Goal: Task Accomplishment & Management: Manage account settings

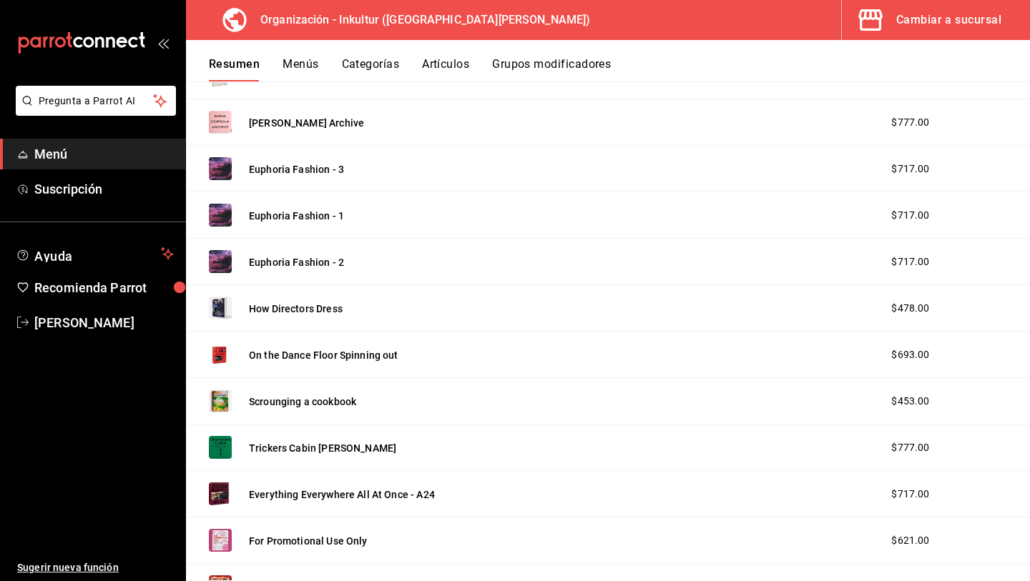
scroll to position [1724, 0]
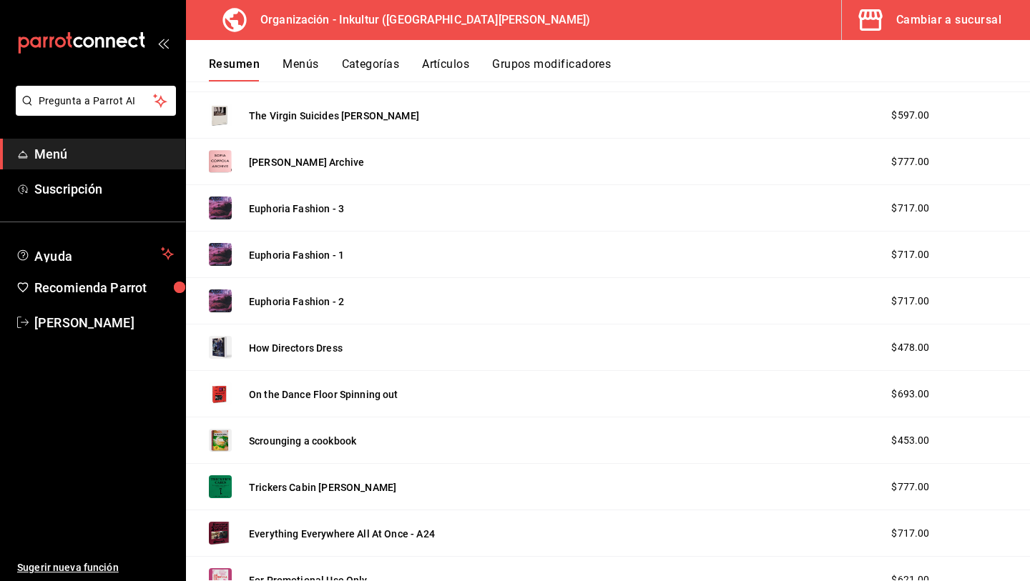
click at [219, 303] on img at bounding box center [220, 301] width 23 height 23
click at [274, 298] on button "Euphoria Fashion - 2" at bounding box center [296, 302] width 95 height 14
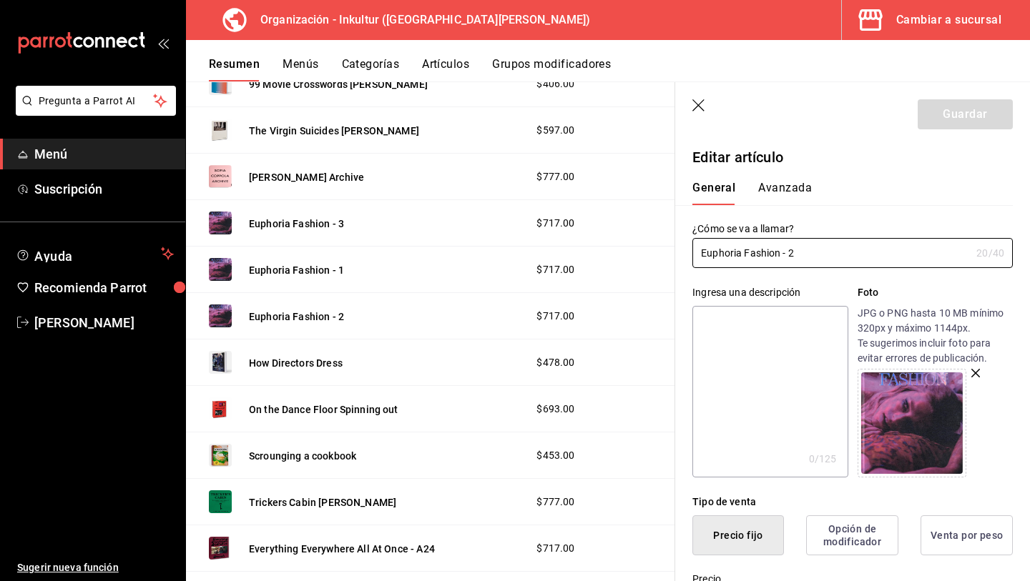
click at [699, 102] on icon "button" at bounding box center [699, 106] width 14 height 14
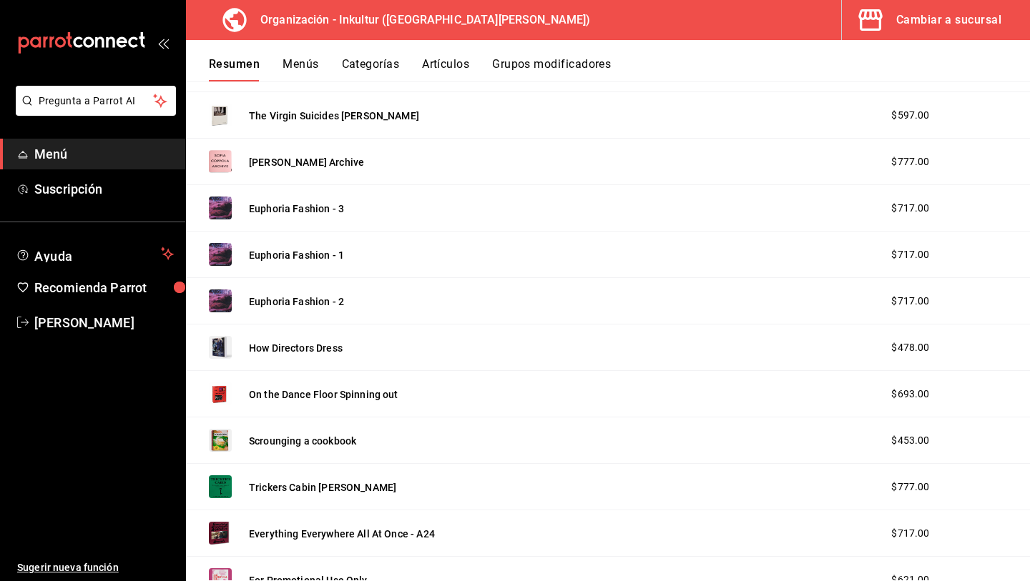
click at [81, 154] on span "Menú" at bounding box center [103, 153] width 139 height 19
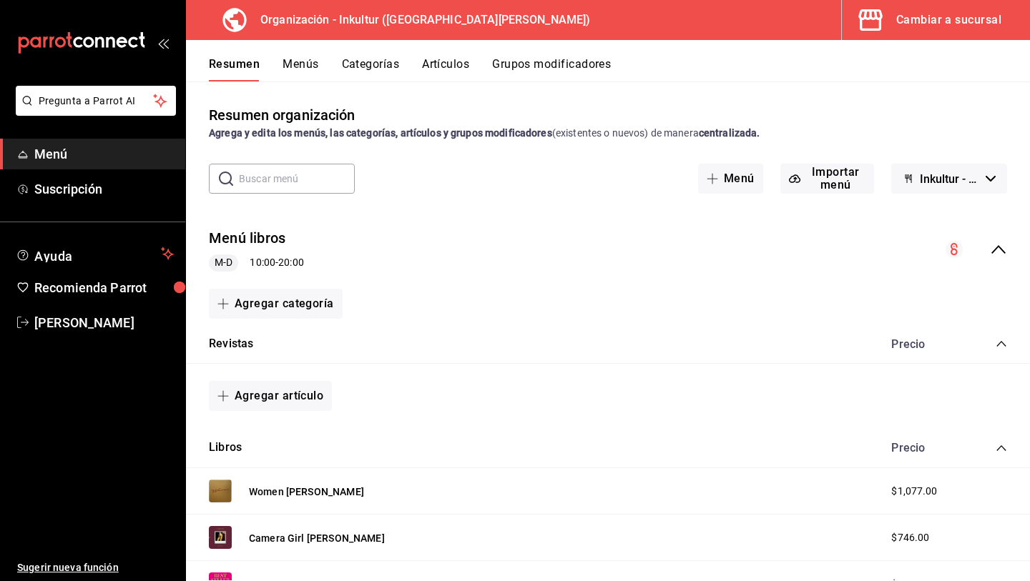
click at [303, 66] on button "Menús" at bounding box center [300, 69] width 36 height 24
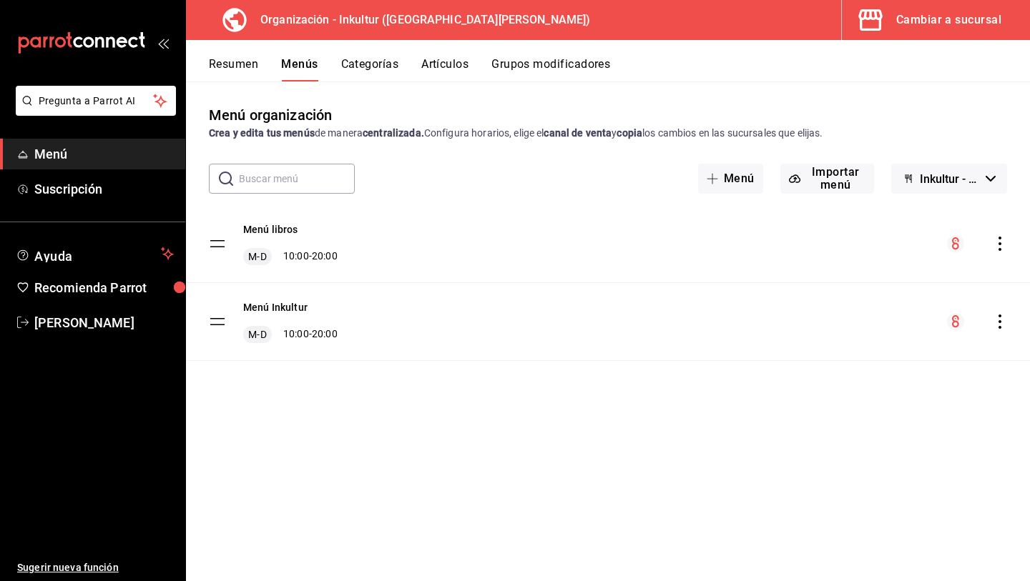
click at [107, 45] on icon "mailbox folders" at bounding box center [110, 42] width 9 height 11
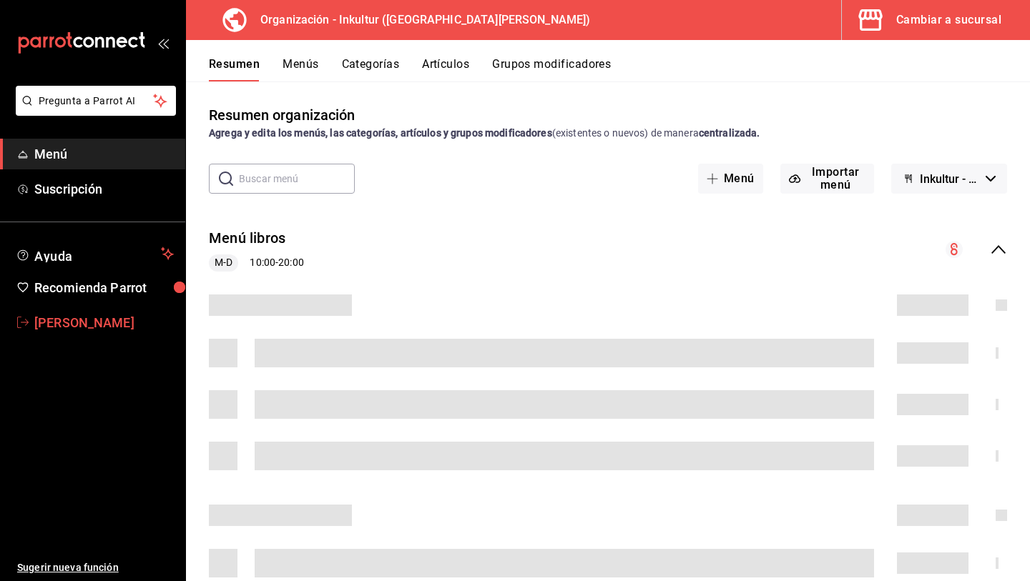
click at [77, 320] on span "[PERSON_NAME]" at bounding box center [103, 322] width 139 height 19
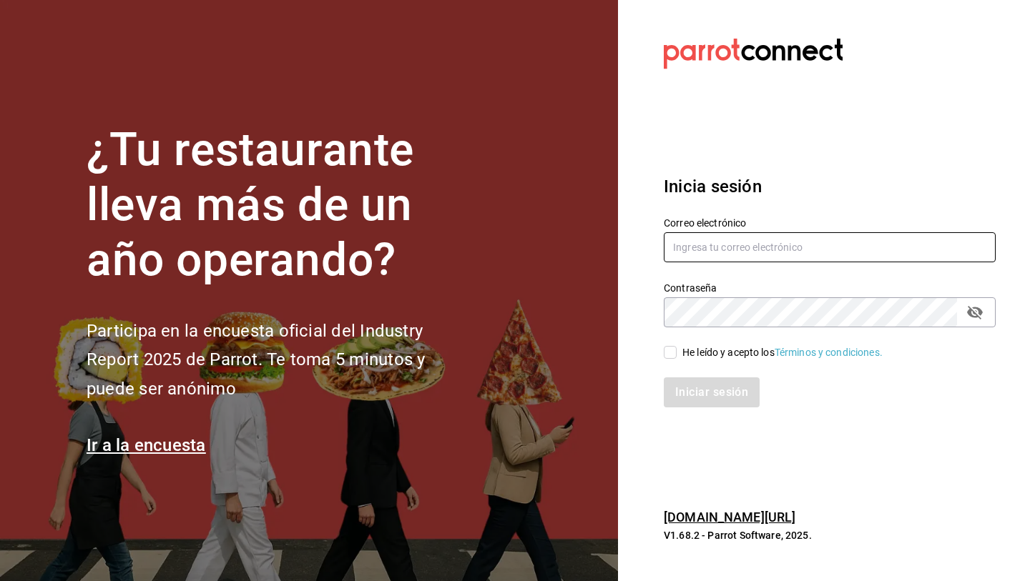
click at [742, 245] on input "text" at bounding box center [830, 247] width 332 height 30
type input "[EMAIL_ADDRESS][DOMAIN_NAME]"
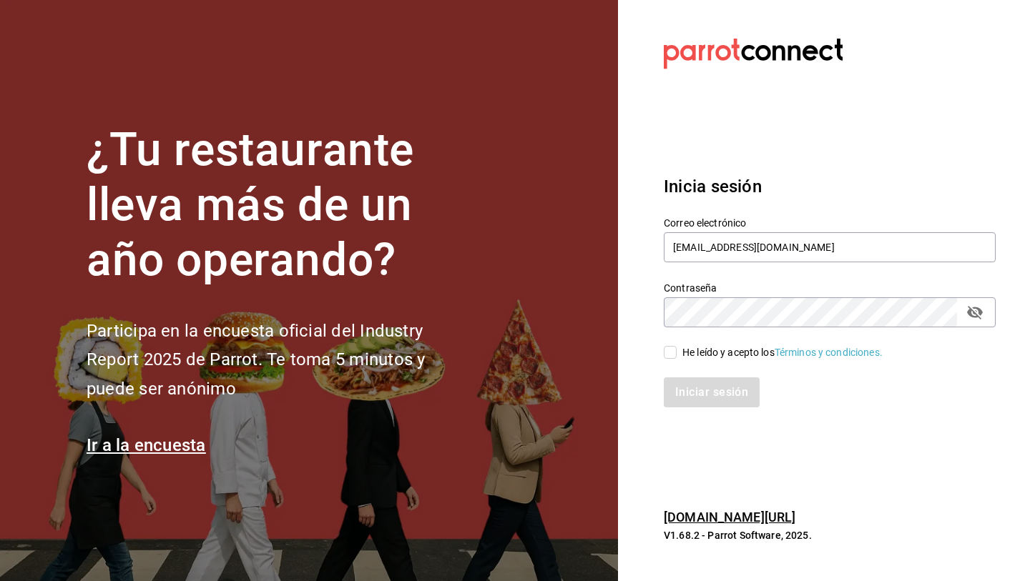
click at [667, 352] on input "He leído y acepto los Términos y condiciones." at bounding box center [670, 352] width 13 height 13
checkbox input "true"
click at [702, 385] on button "Iniciar sesión" at bounding box center [712, 393] width 97 height 30
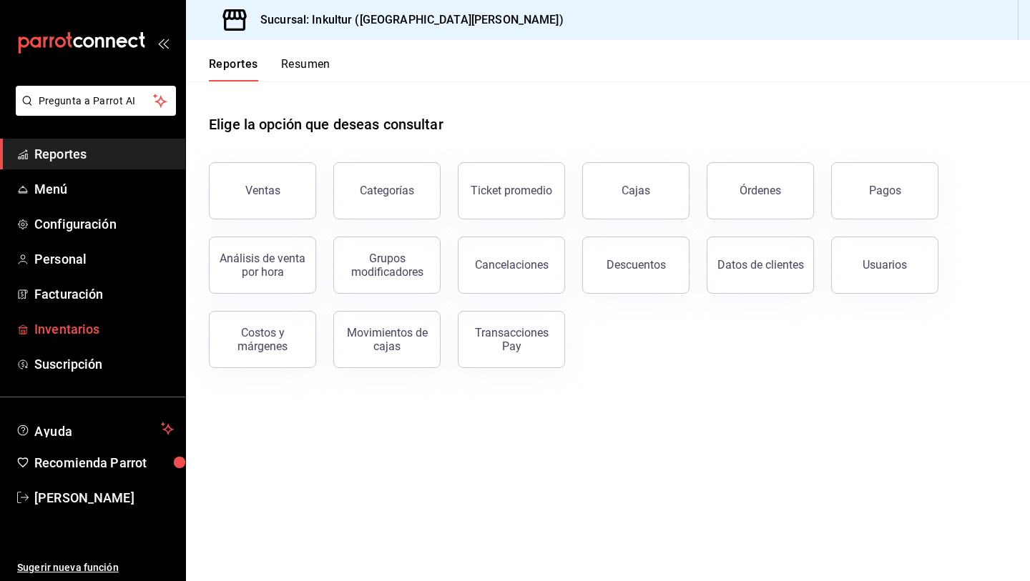
click at [61, 329] on span "Inventarios" at bounding box center [103, 329] width 139 height 19
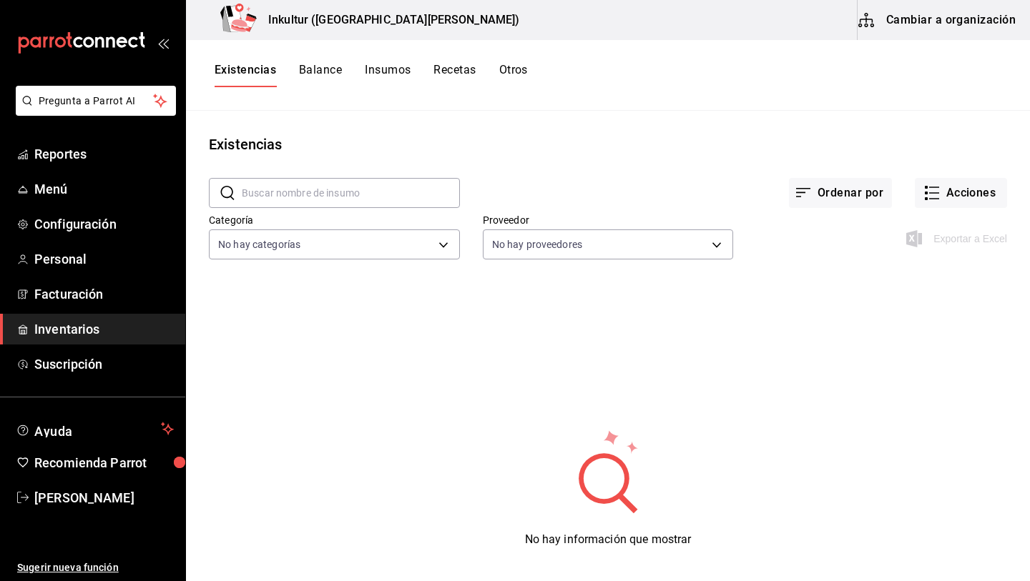
click at [333, 69] on button "Balance" at bounding box center [320, 75] width 43 height 24
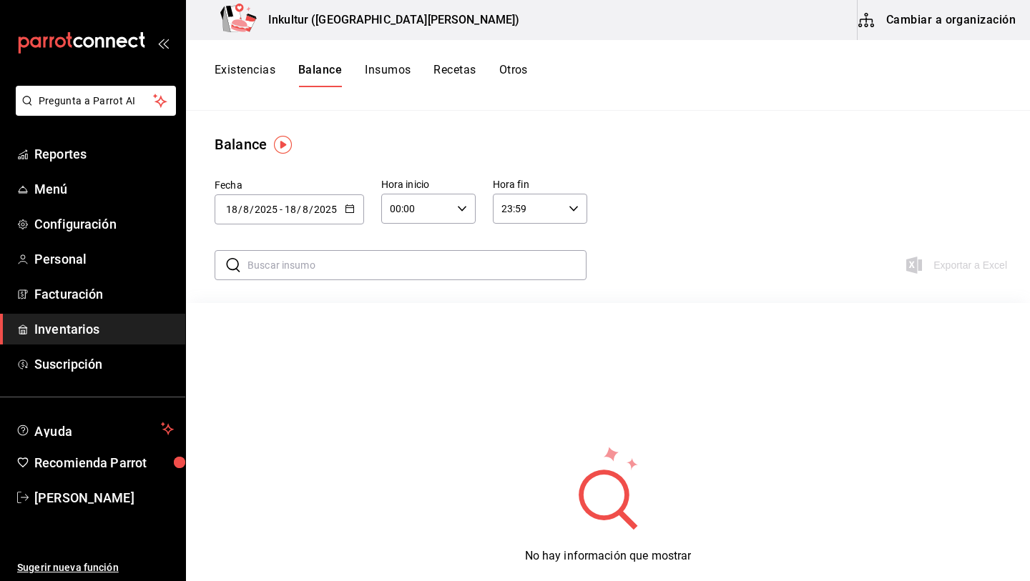
click at [370, 67] on button "Insumos" at bounding box center [388, 75] width 46 height 24
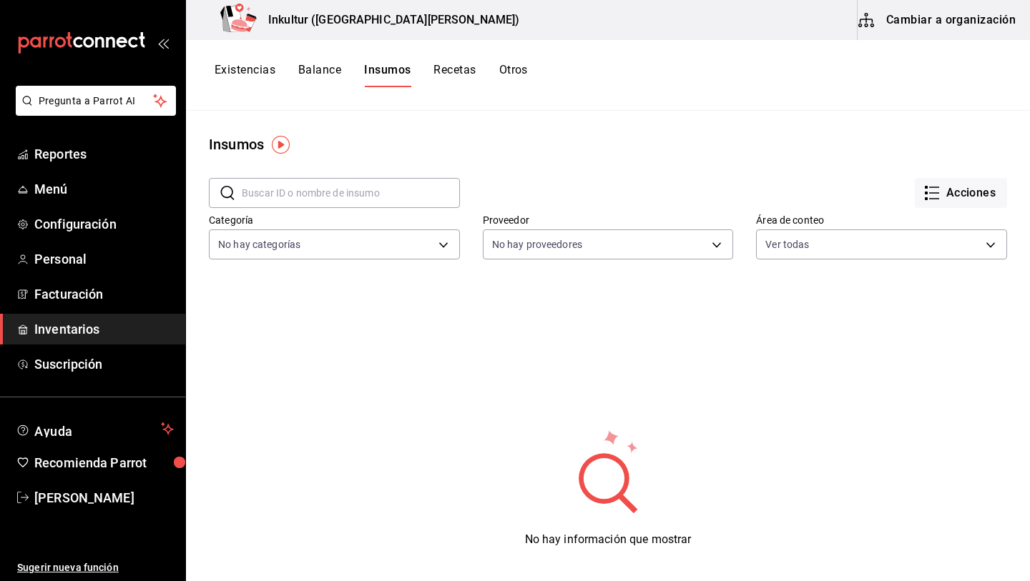
click at [469, 67] on button "Recetas" at bounding box center [454, 75] width 42 height 24
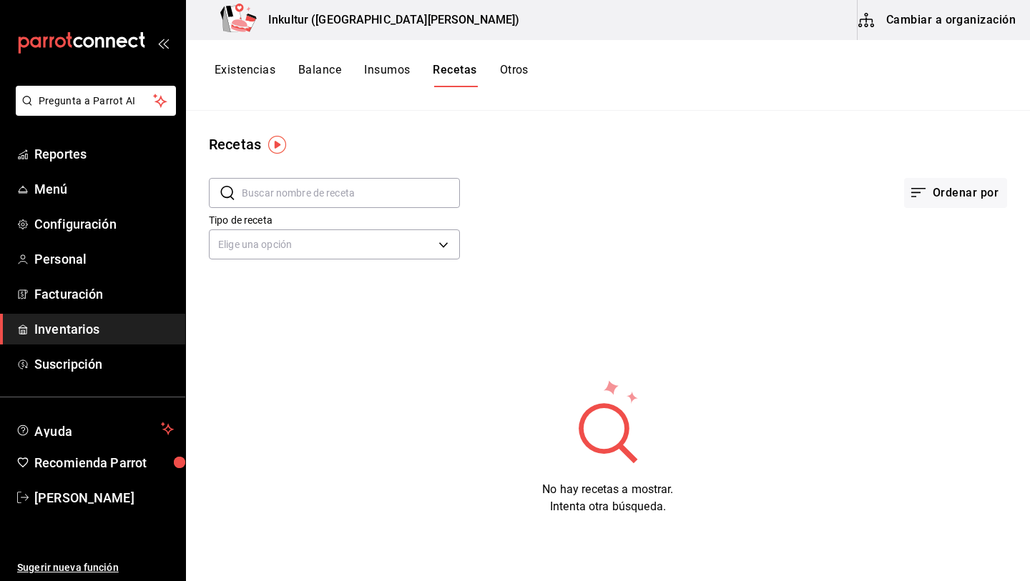
click at [245, 74] on button "Existencias" at bounding box center [245, 75] width 61 height 24
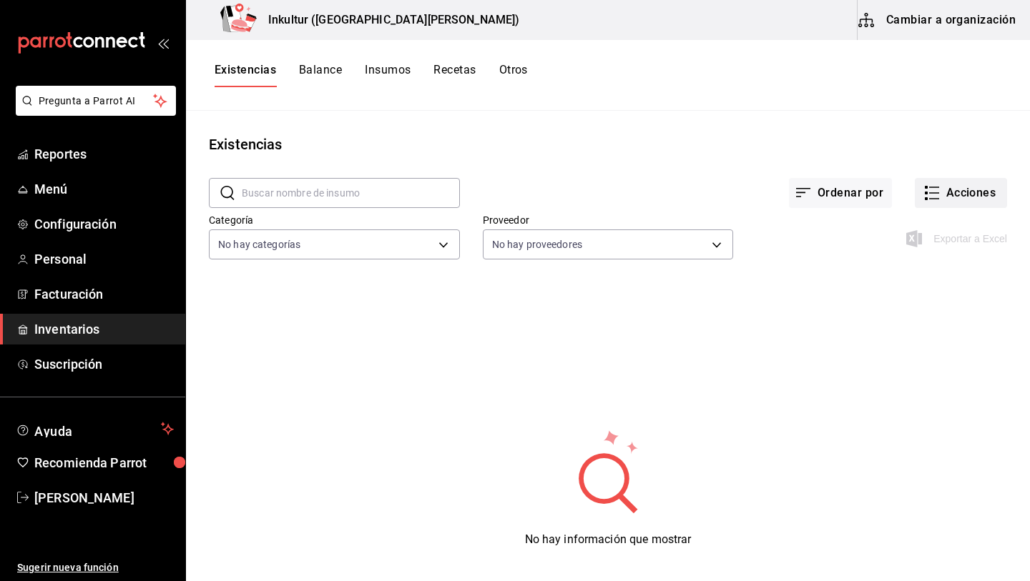
click at [957, 192] on button "Acciones" at bounding box center [961, 193] width 92 height 30
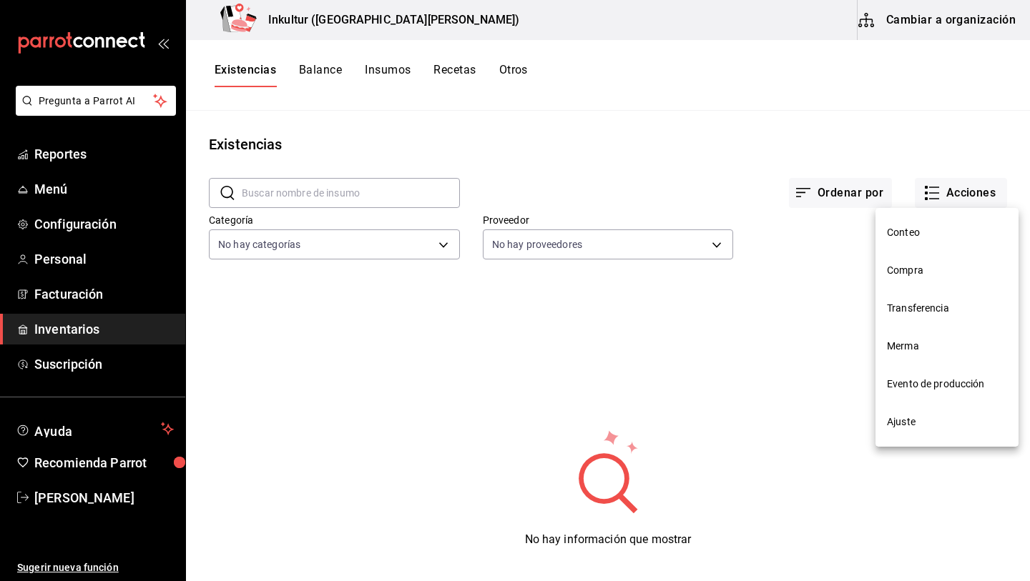
click at [851, 190] on div at bounding box center [515, 290] width 1030 height 581
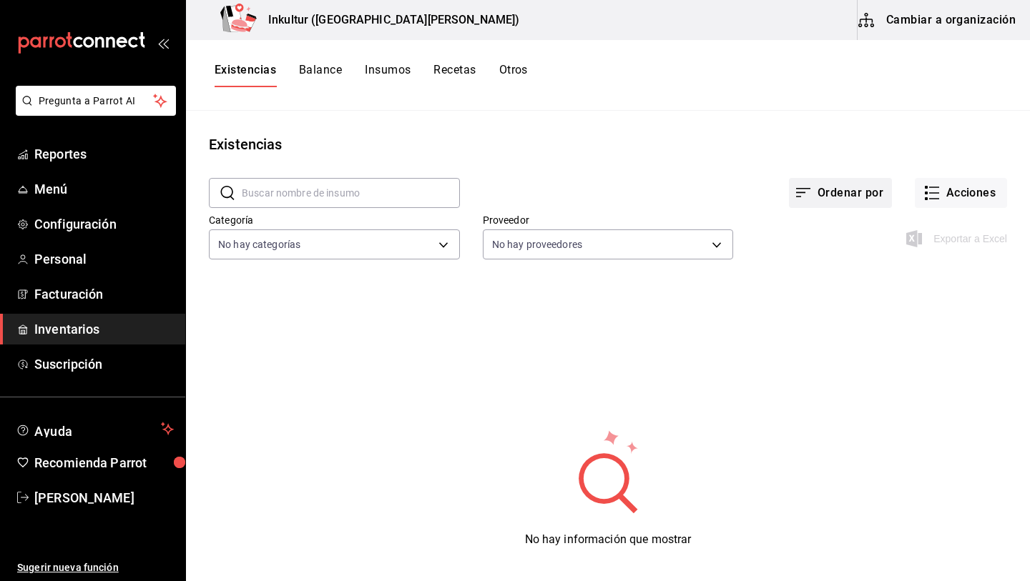
click at [843, 193] on button "Ordenar por" at bounding box center [840, 193] width 103 height 30
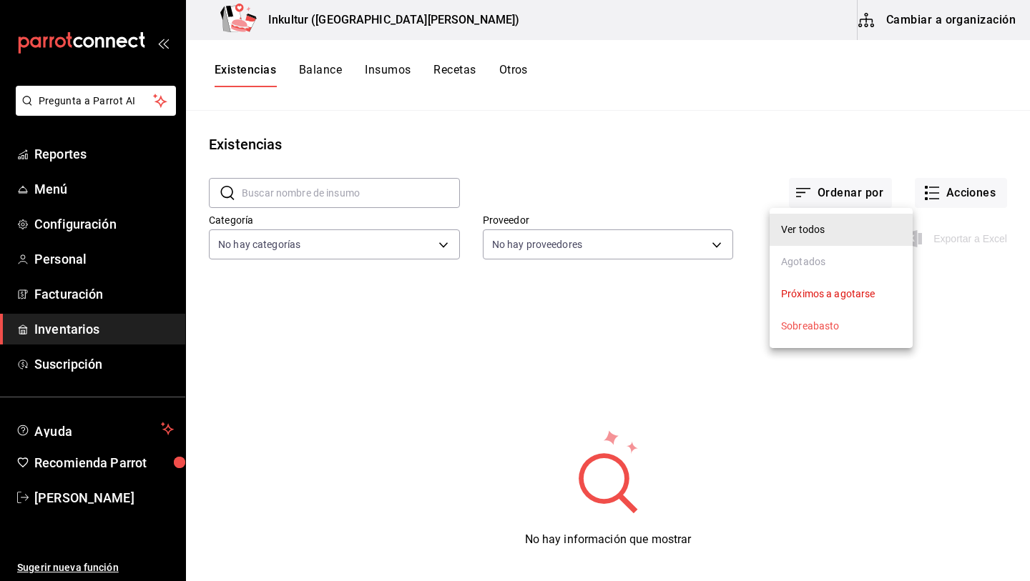
click at [858, 137] on div at bounding box center [515, 290] width 1030 height 581
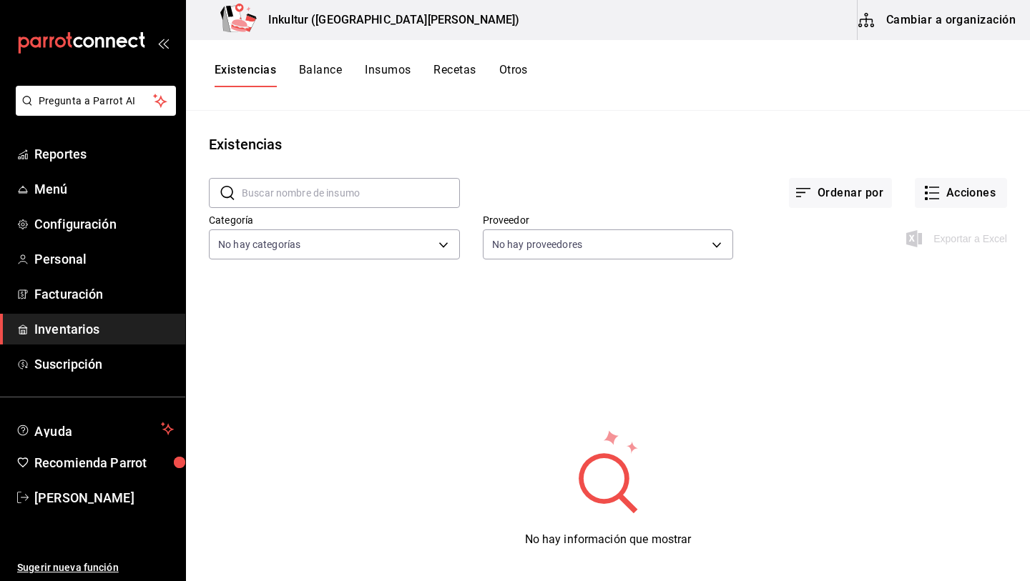
click at [938, 31] on button "Cambiar a organización" at bounding box center [937, 20] width 161 height 40
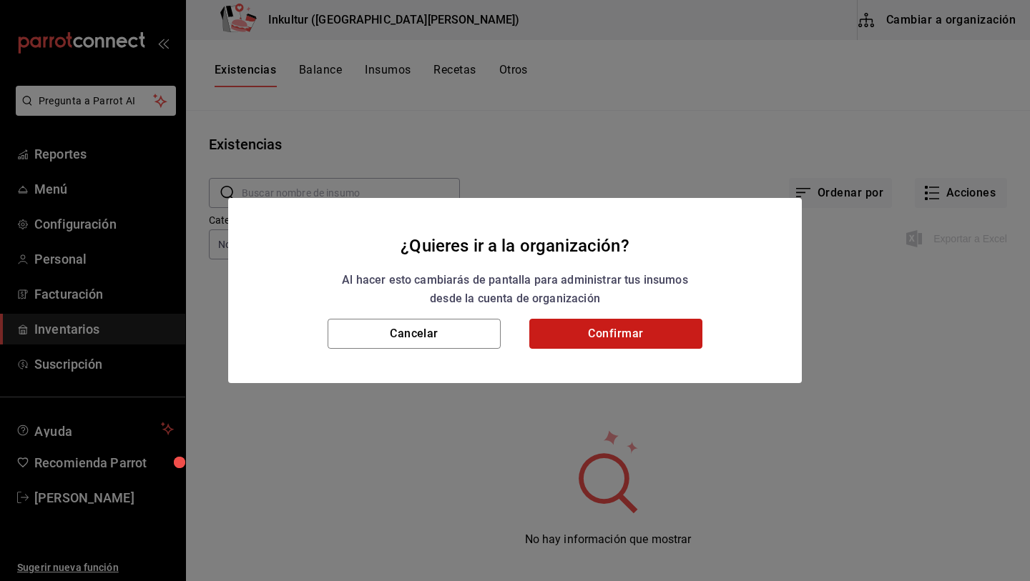
click at [616, 328] on button "Confirmar" at bounding box center [615, 334] width 173 height 30
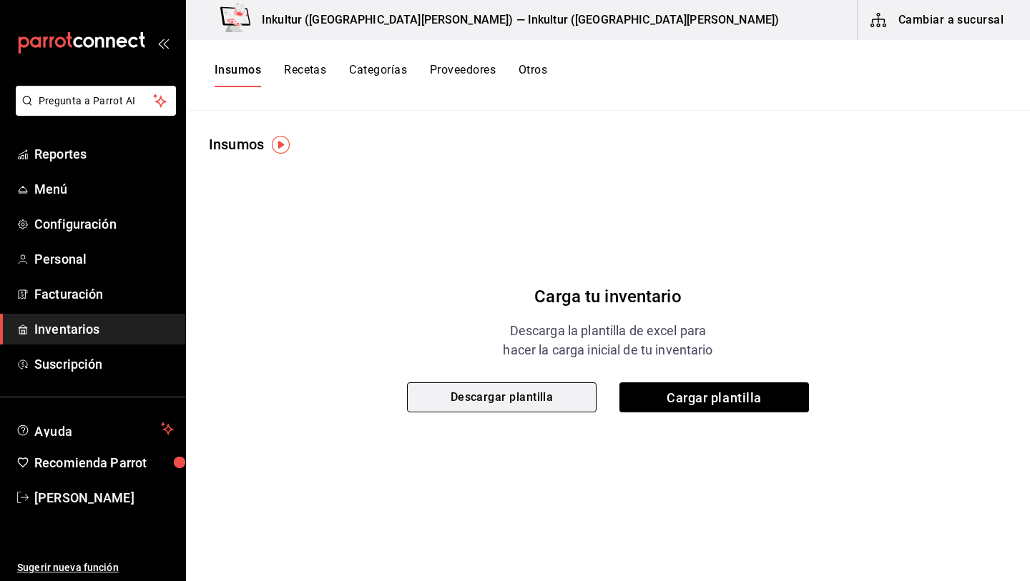
click at [554, 396] on button "Descargar plantilla" at bounding box center [502, 398] width 190 height 30
click at [278, 145] on img "button" at bounding box center [281, 145] width 18 height 18
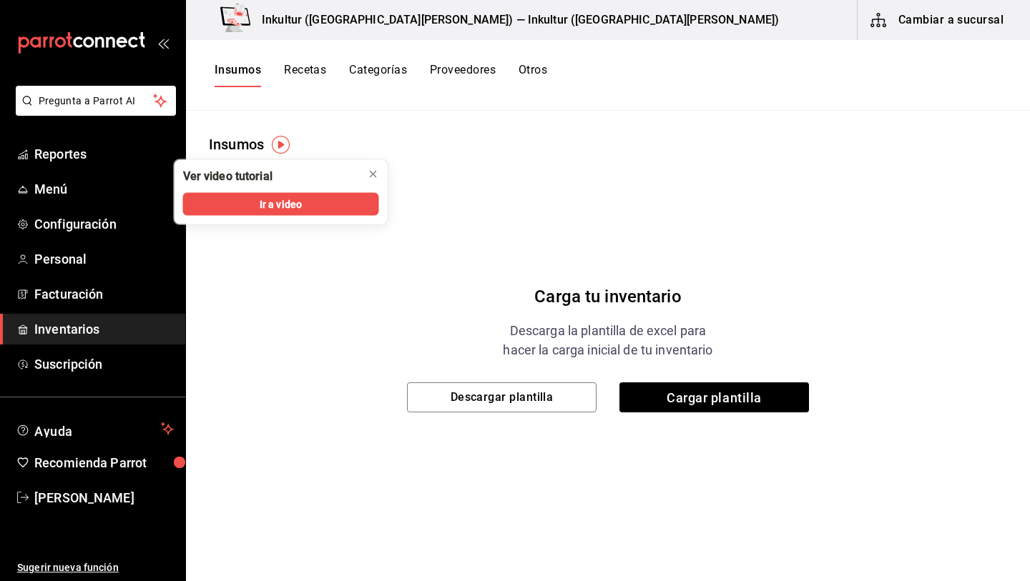
click at [383, 60] on div "Insumos Recetas Categorías Proveedores Otros" at bounding box center [608, 75] width 844 height 71
click at [385, 72] on button "Categorías" at bounding box center [378, 75] width 58 height 24
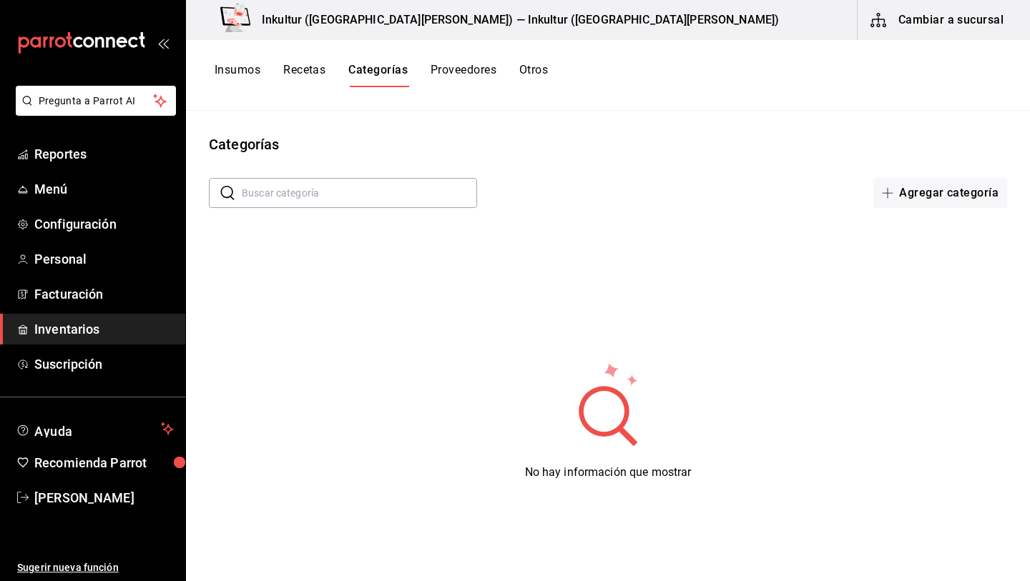
click at [315, 64] on button "Recetas" at bounding box center [304, 75] width 42 height 24
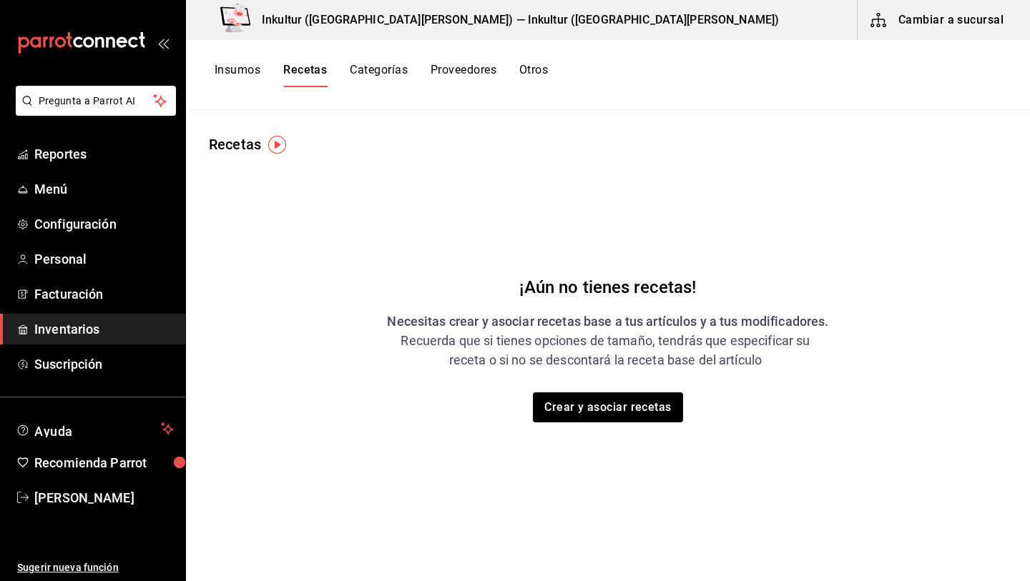
click at [355, 79] on button "Categorías" at bounding box center [379, 75] width 58 height 24
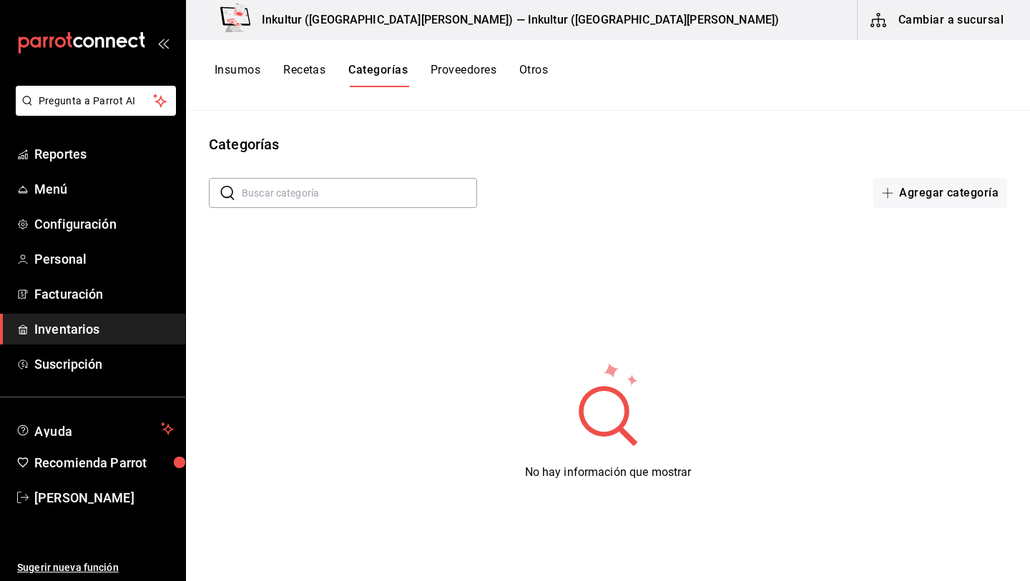
click at [237, 74] on button "Insumos" at bounding box center [238, 75] width 46 height 24
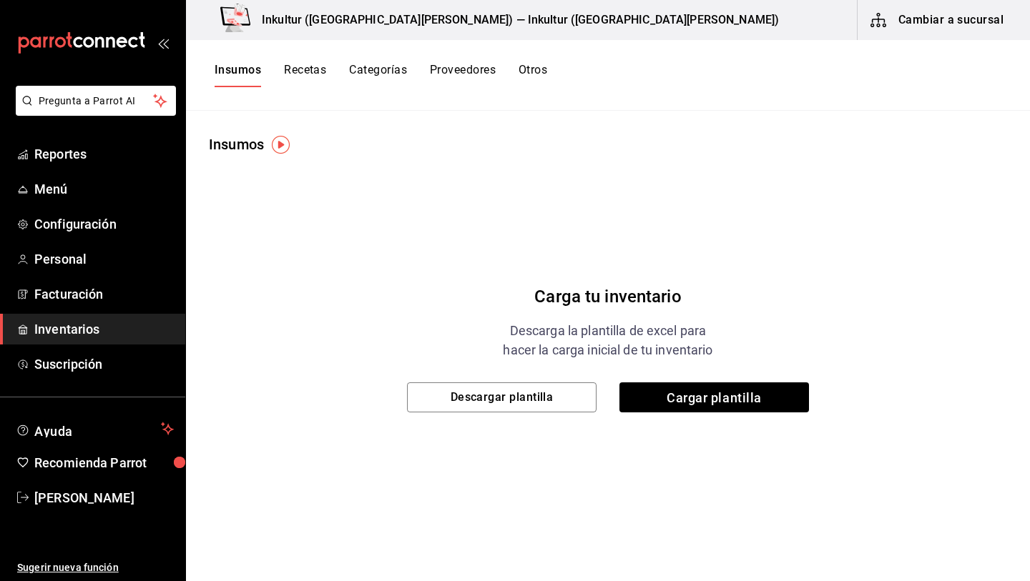
click at [278, 144] on img "button" at bounding box center [281, 145] width 18 height 18
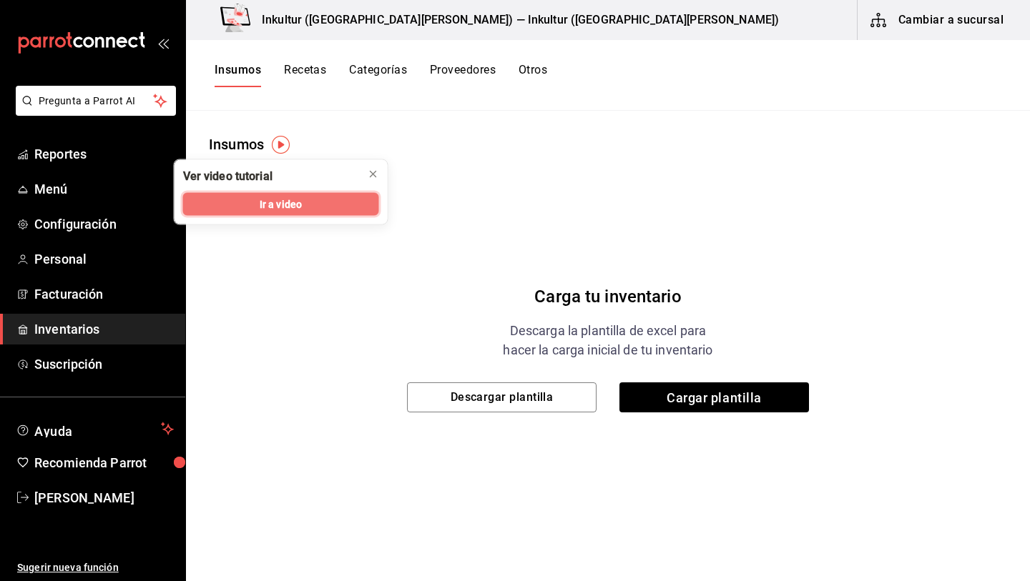
click at [290, 205] on span "Ir a video" at bounding box center [281, 204] width 42 height 15
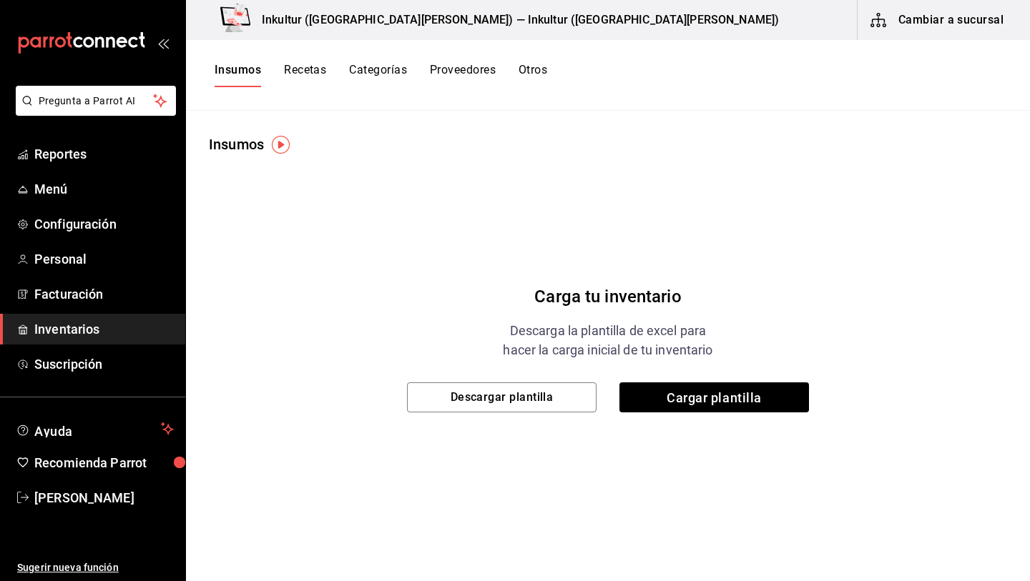
click at [929, 18] on button "Cambiar a sucursal" at bounding box center [937, 20] width 161 height 40
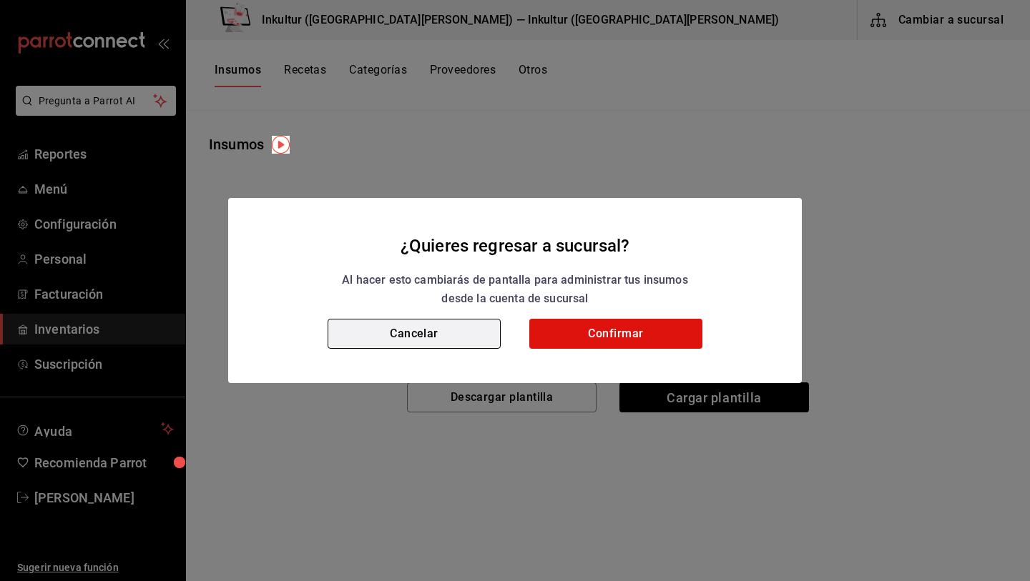
click at [451, 335] on button "Cancelar" at bounding box center [414, 334] width 173 height 30
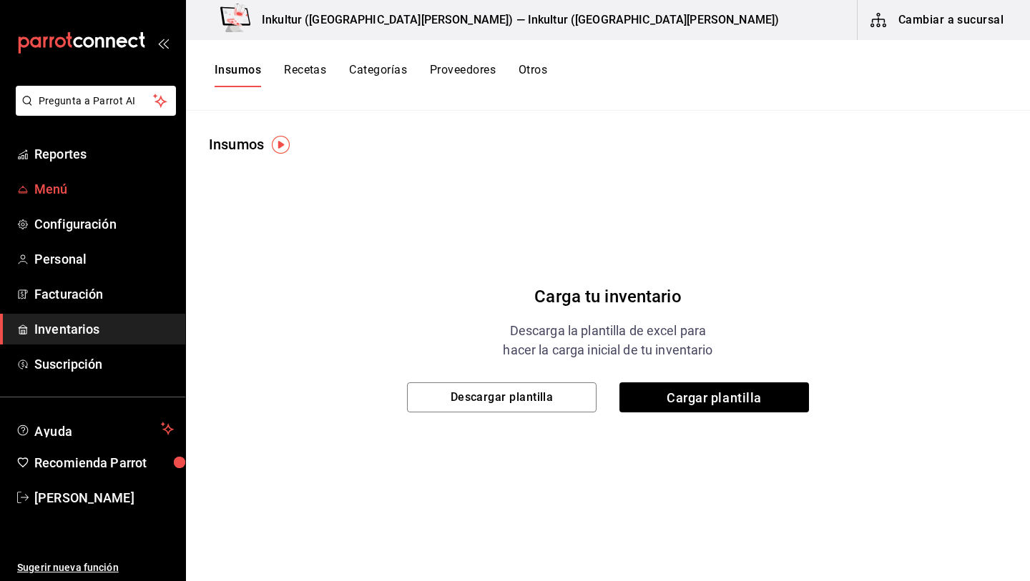
click at [62, 189] on span "Menú" at bounding box center [103, 189] width 139 height 19
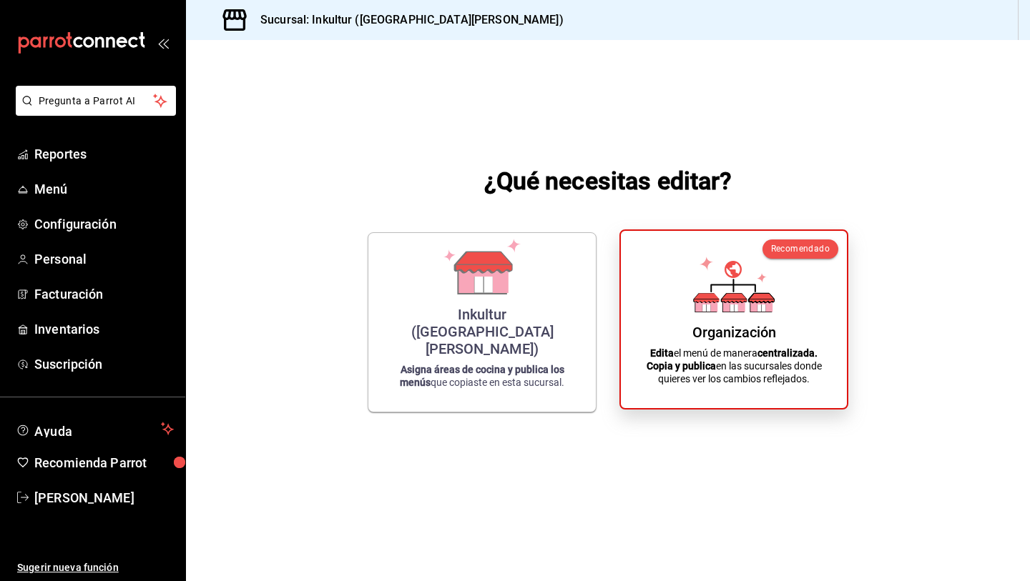
click at [754, 293] on icon at bounding box center [762, 297] width 26 height 9
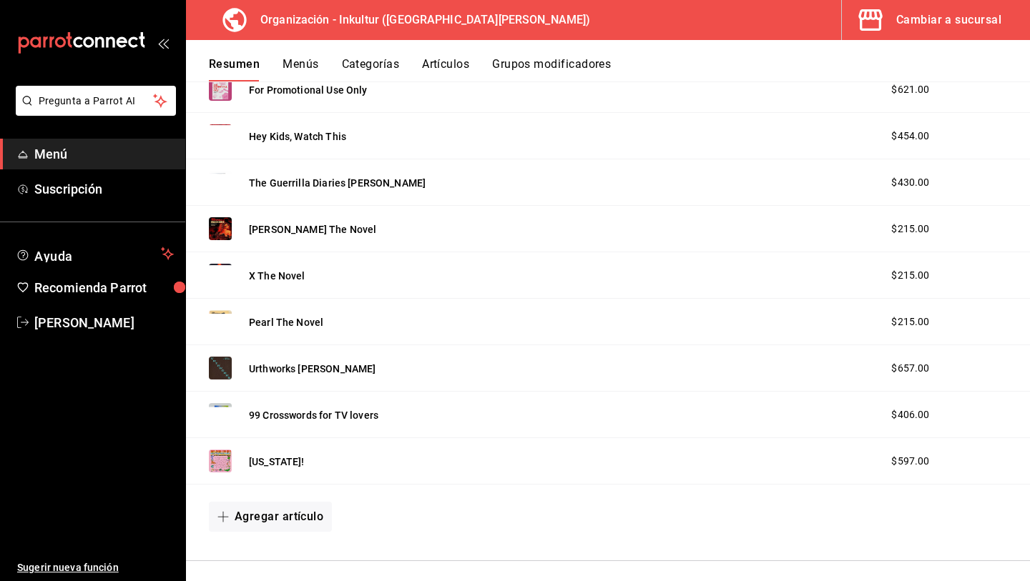
scroll to position [2213, 0]
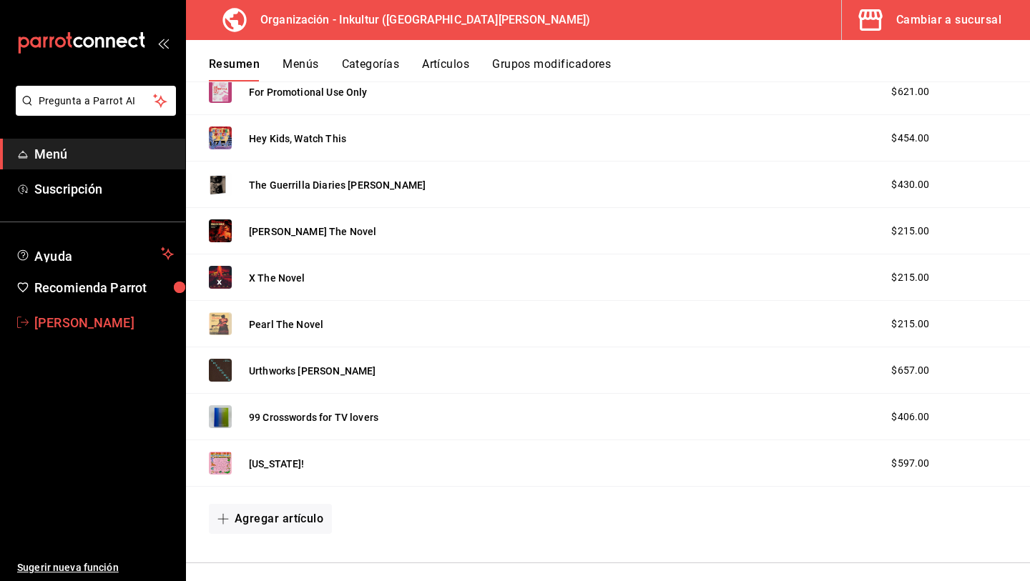
click at [88, 329] on span "[PERSON_NAME]" at bounding box center [103, 322] width 139 height 19
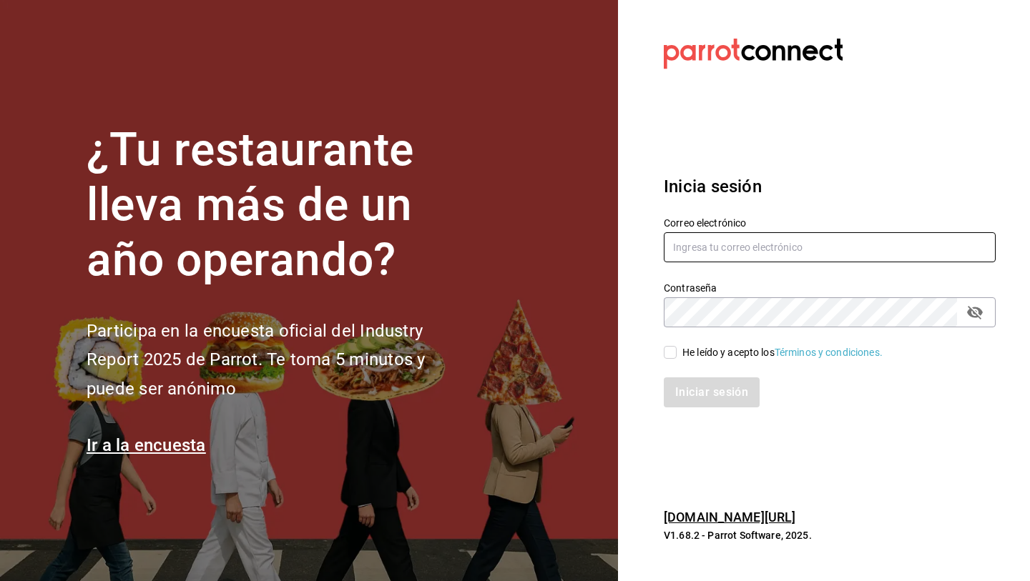
click at [705, 241] on input "text" at bounding box center [830, 247] width 332 height 30
type input "[EMAIL_ADDRESS][DOMAIN_NAME]"
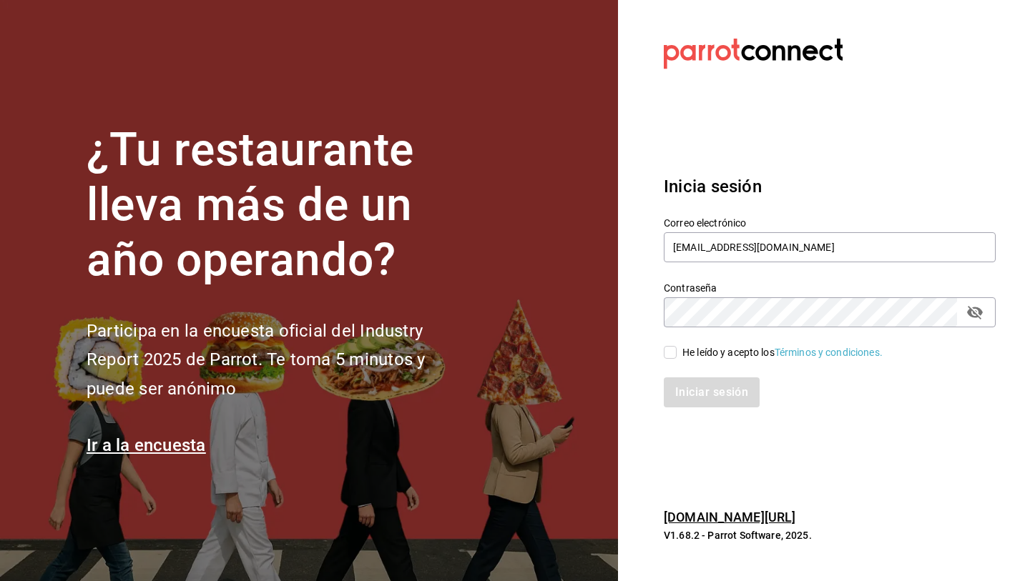
click at [669, 353] on input "He leído y acepto los Términos y condiciones." at bounding box center [670, 352] width 13 height 13
checkbox input "true"
click at [694, 389] on button "Iniciar sesión" at bounding box center [712, 393] width 97 height 30
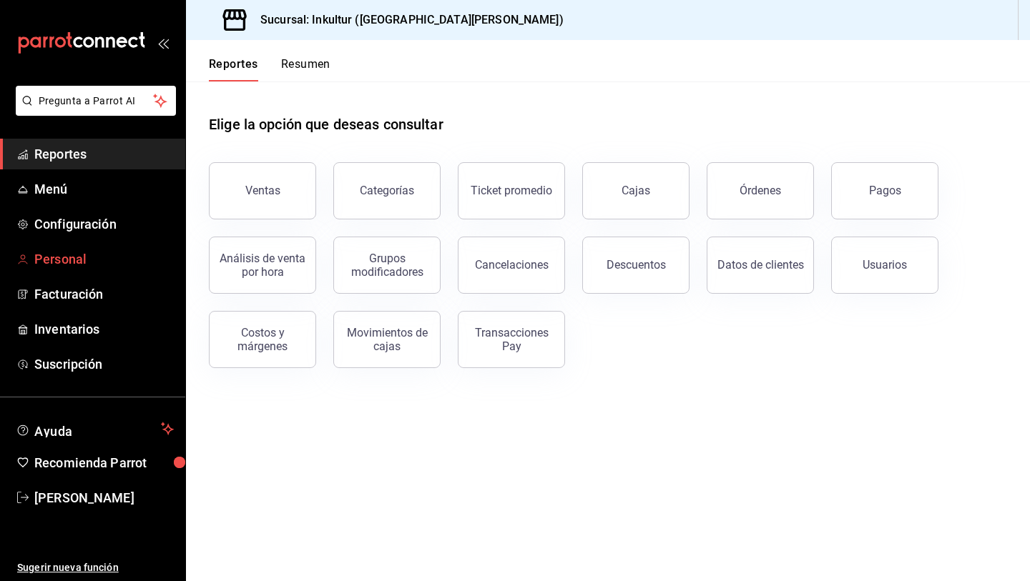
click at [62, 258] on span "Personal" at bounding box center [103, 259] width 139 height 19
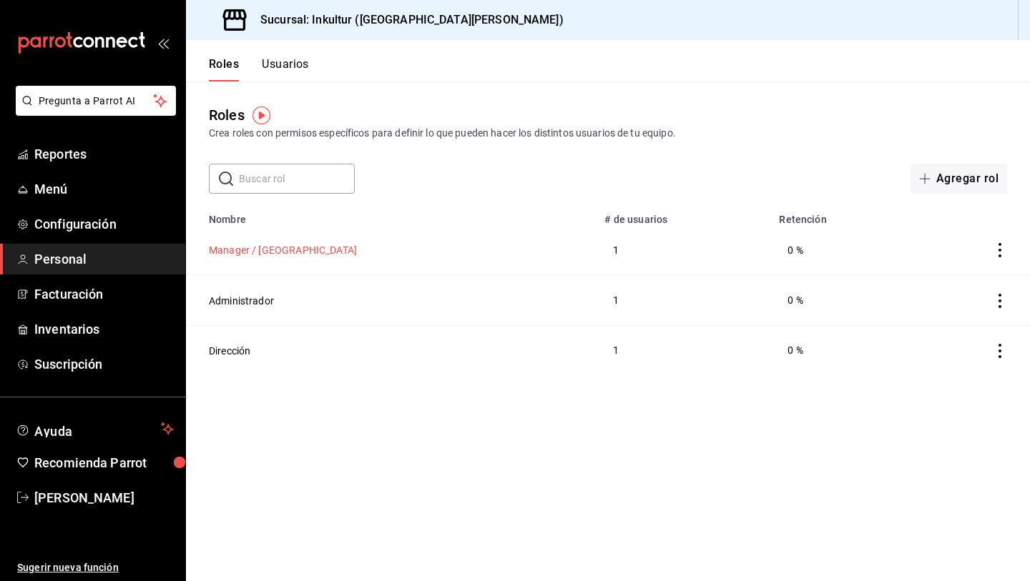
click at [245, 250] on button "Manager / Barista" at bounding box center [283, 250] width 148 height 14
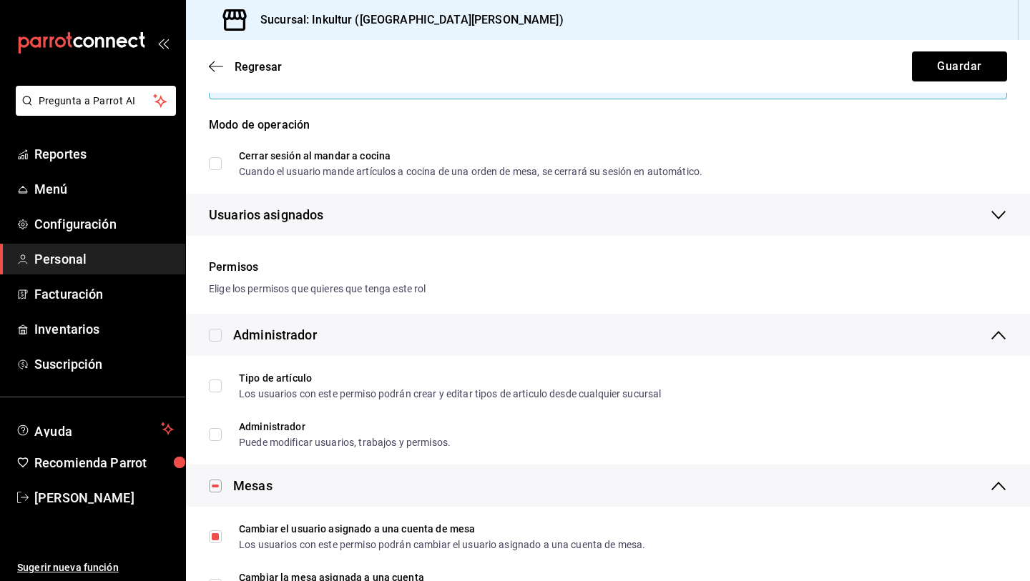
scroll to position [156, 0]
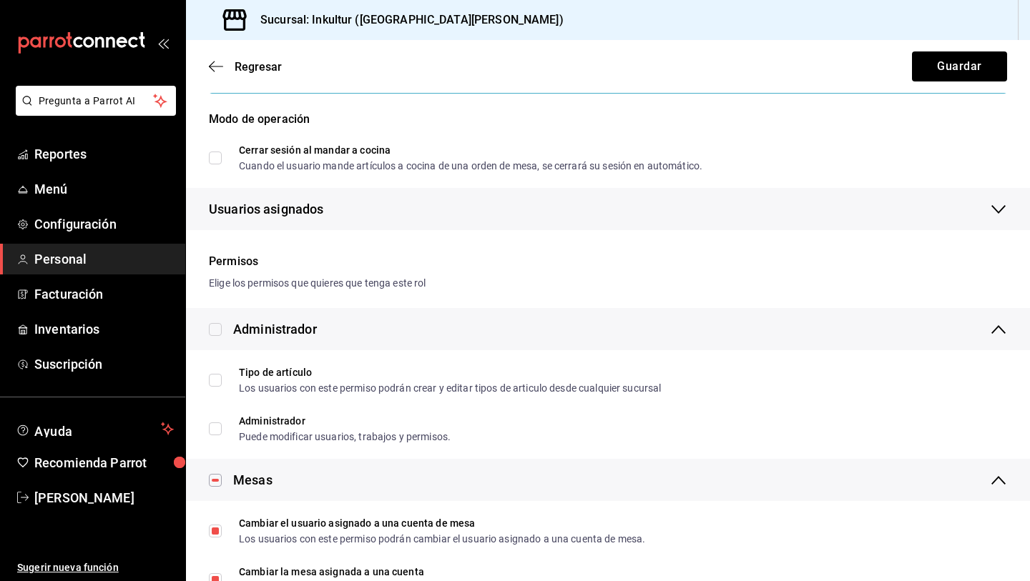
click at [218, 332] on input "checkbox" at bounding box center [215, 329] width 13 height 13
checkbox input "true"
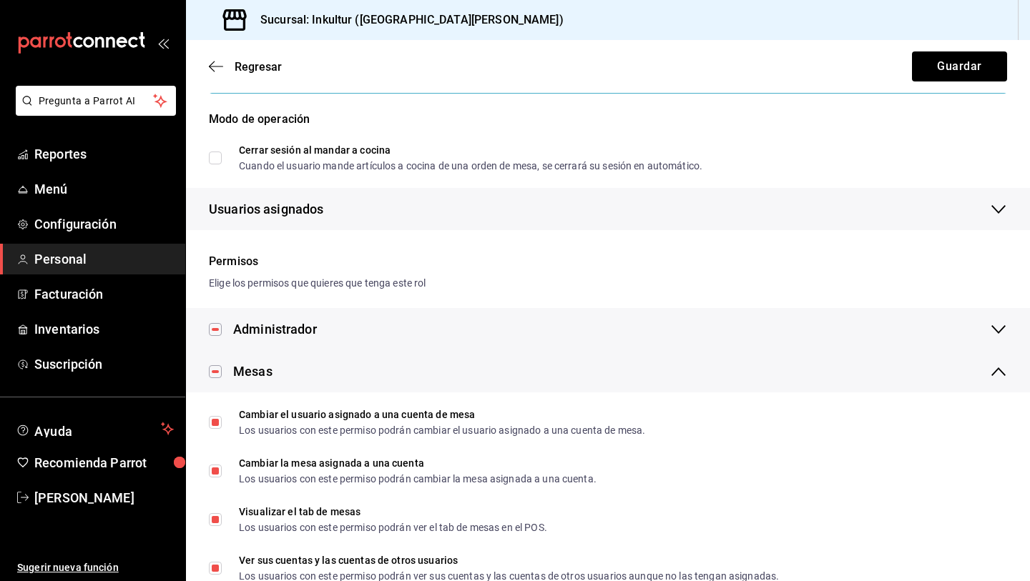
click at [218, 332] on input "checkbox" at bounding box center [215, 329] width 13 height 13
checkbox input "false"
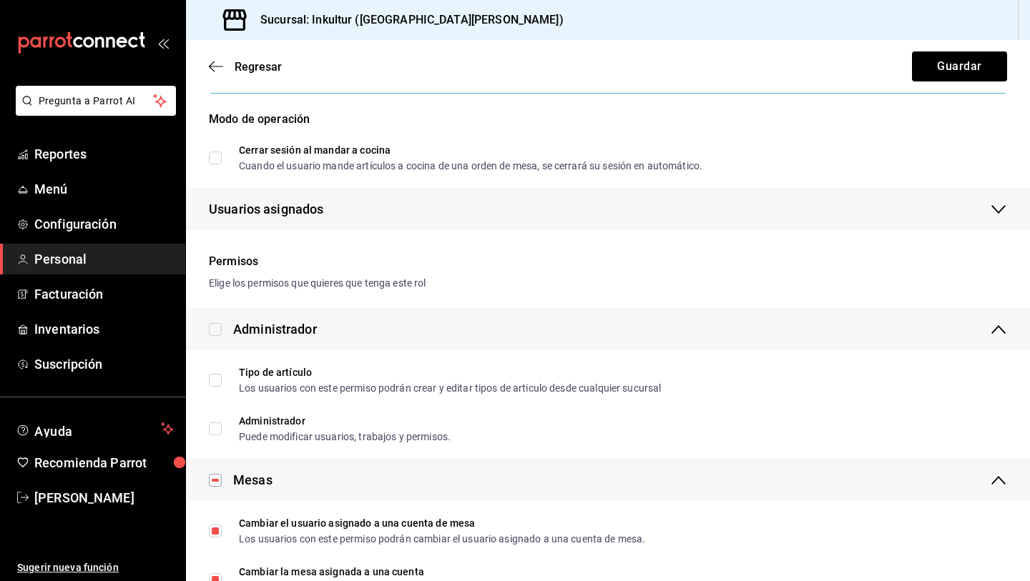
click at [213, 331] on input "checkbox" at bounding box center [215, 329] width 13 height 13
checkbox input "true"
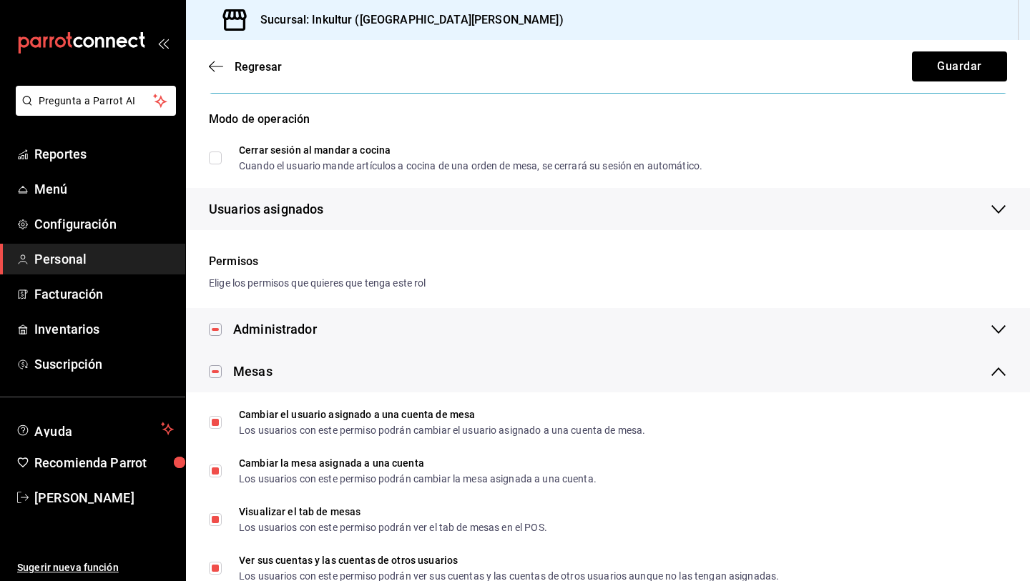
click at [992, 330] on icon at bounding box center [998, 329] width 17 height 17
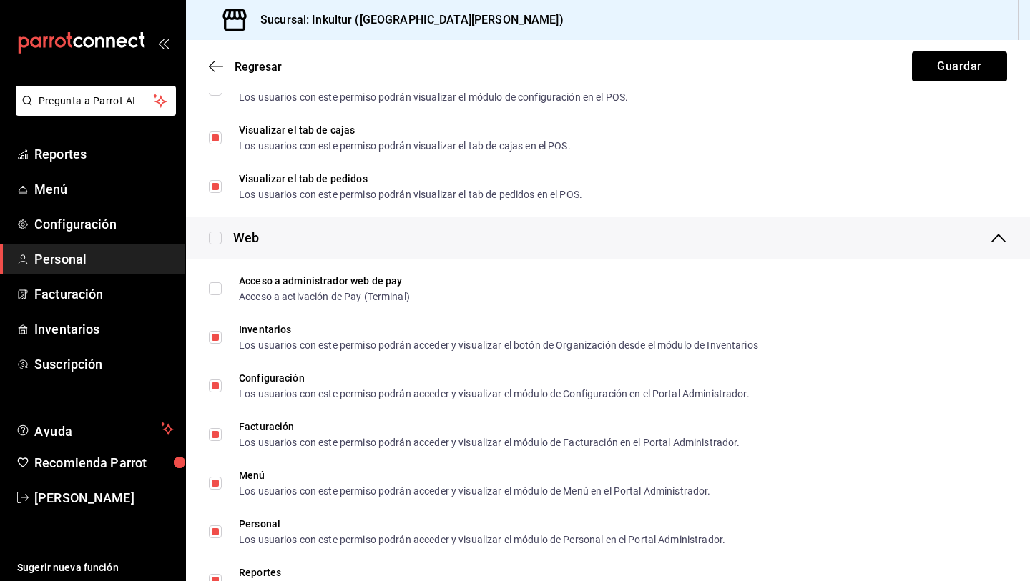
scroll to position [802, 0]
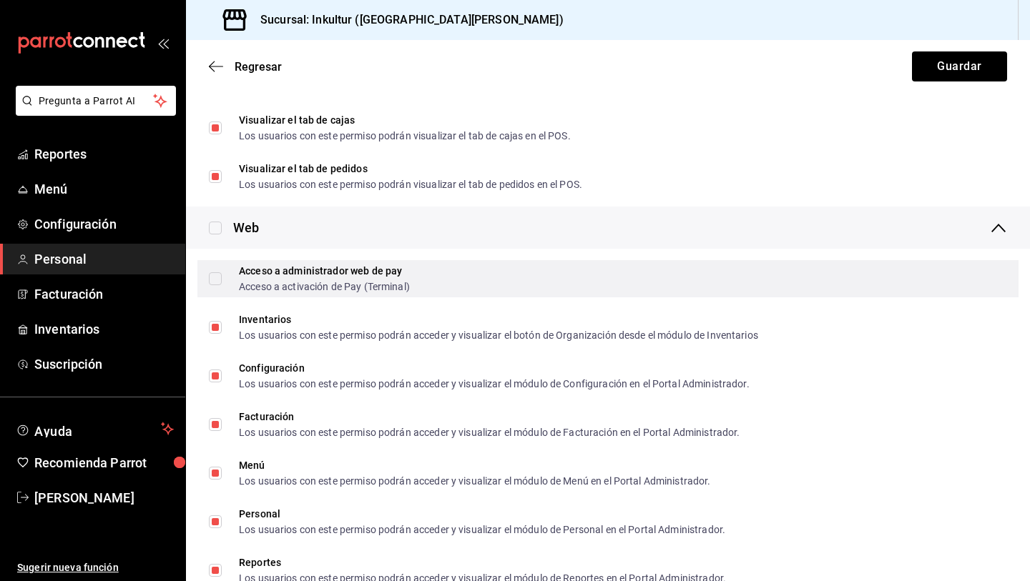
click at [217, 282] on input "Acceso a administrador web de pay Acceso a activación de Pay (Terminal)" at bounding box center [215, 278] width 13 height 13
checkbox input "true"
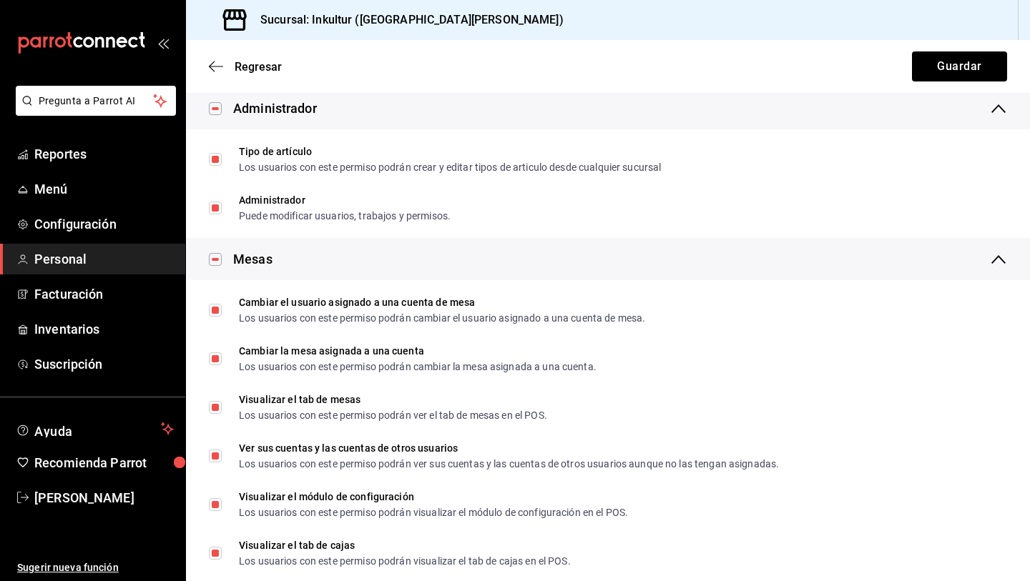
scroll to position [421, 0]
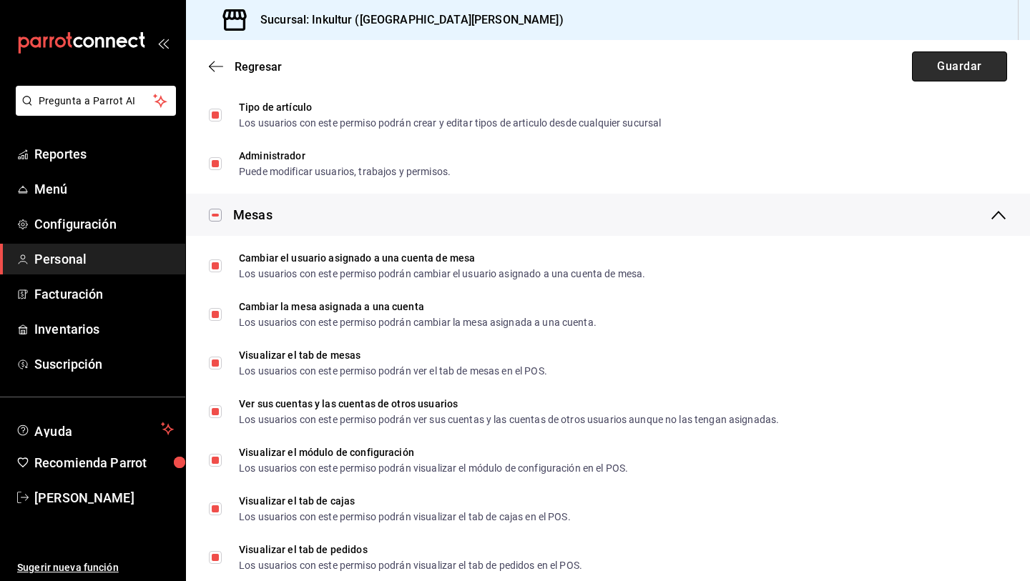
click at [974, 62] on button "Guardar" at bounding box center [959, 66] width 95 height 30
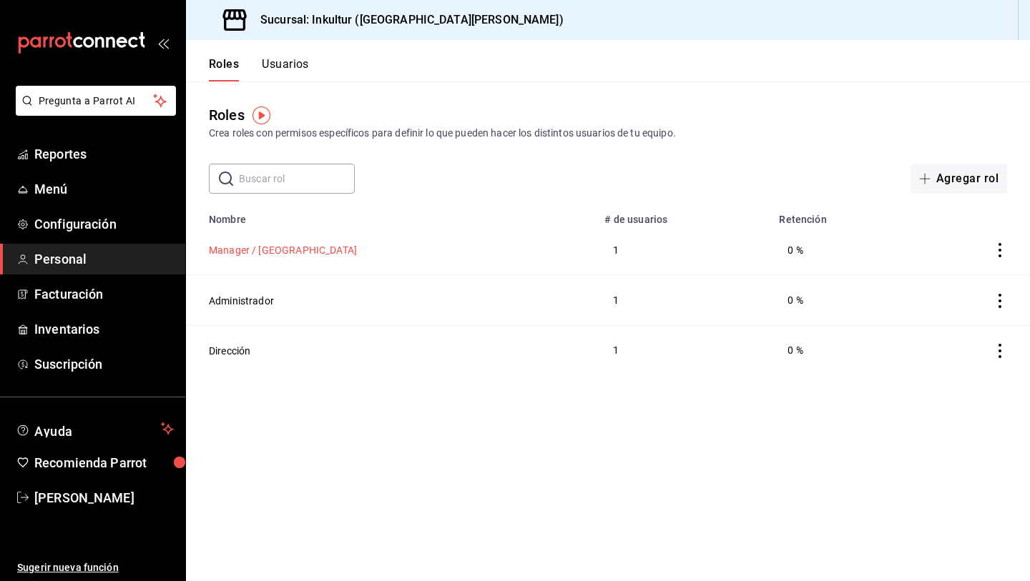
click at [269, 247] on button "Manager / Barista" at bounding box center [283, 250] width 148 height 14
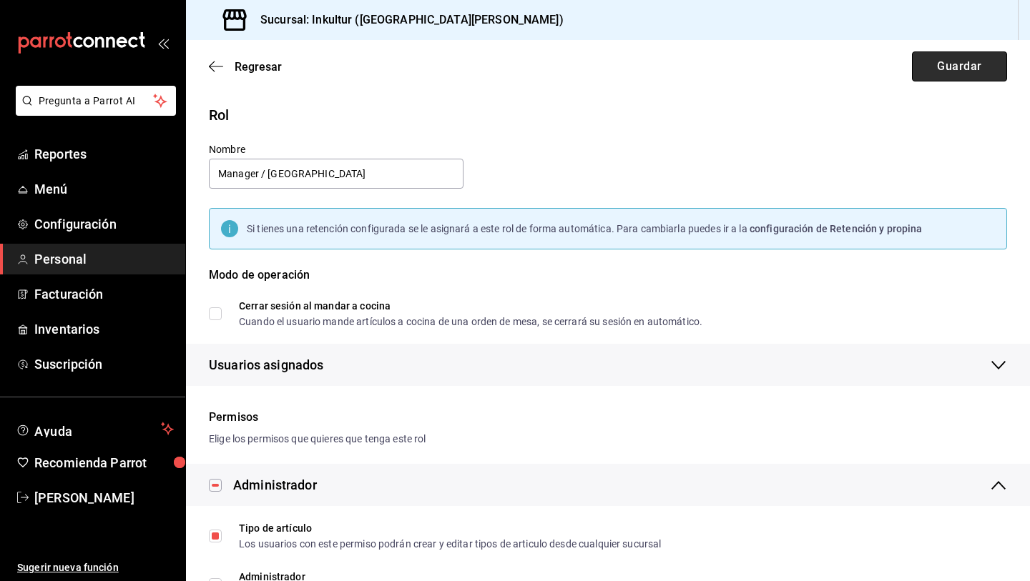
click at [982, 66] on button "Guardar" at bounding box center [959, 66] width 95 height 30
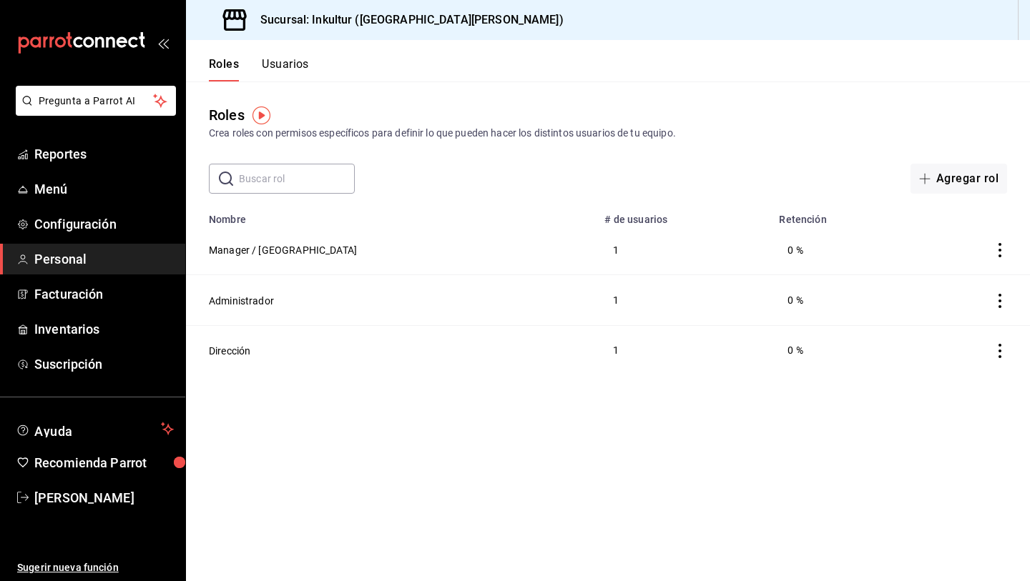
click at [289, 66] on button "Usuarios" at bounding box center [285, 69] width 47 height 24
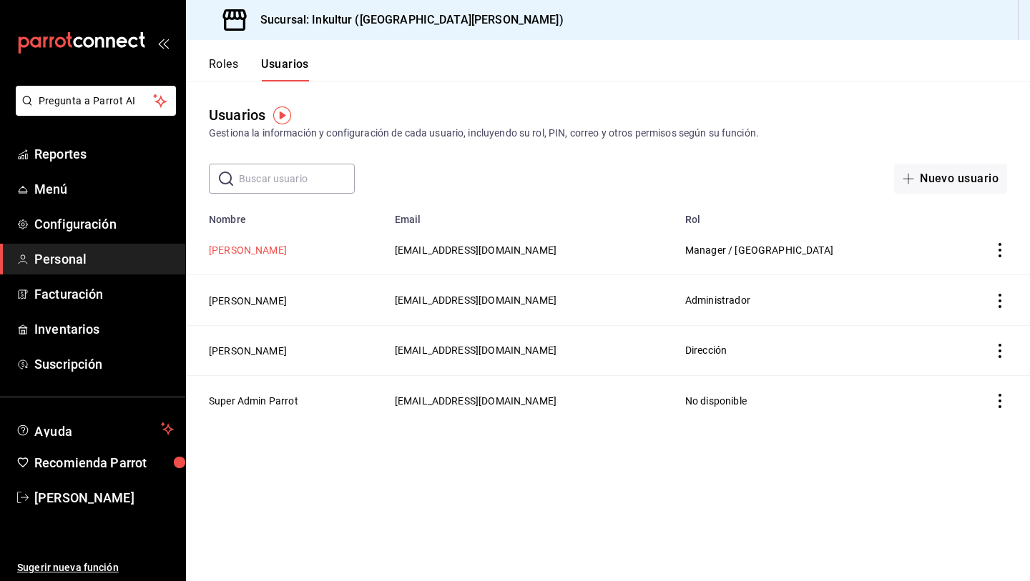
click at [260, 253] on button "Debanhi Flores" at bounding box center [248, 250] width 78 height 14
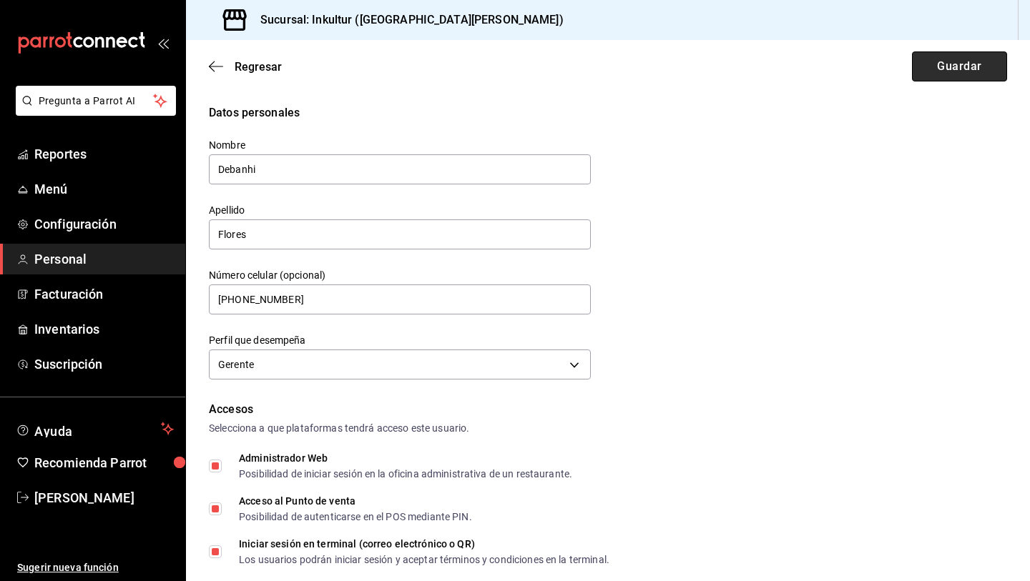
click at [945, 74] on button "Guardar" at bounding box center [959, 66] width 95 height 30
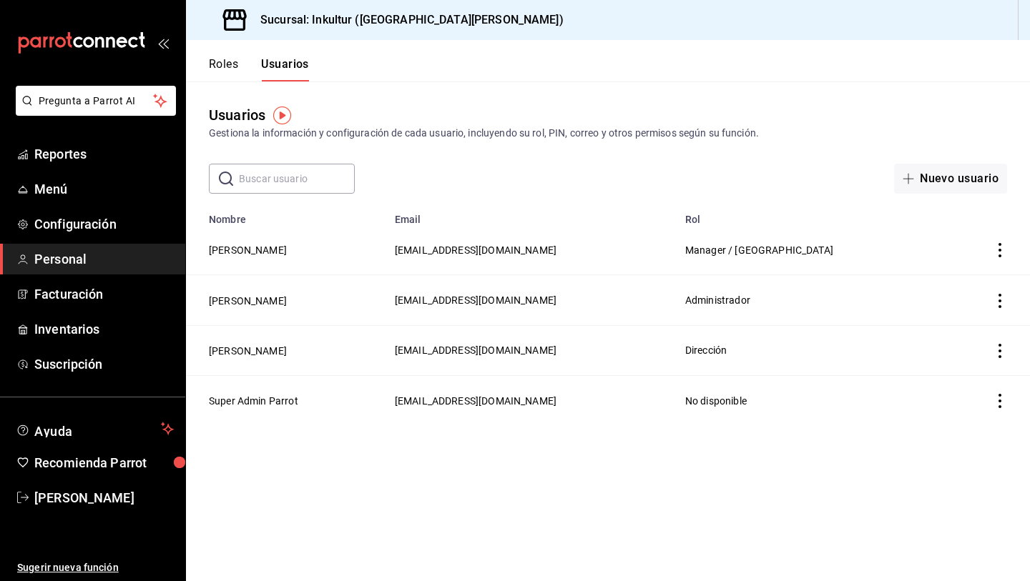
click at [402, 457] on main "Usuarios Gestiona la información y configuración de cada usuario, incluyendo su…" at bounding box center [608, 332] width 844 height 500
